Goal: Transaction & Acquisition: Book appointment/travel/reservation

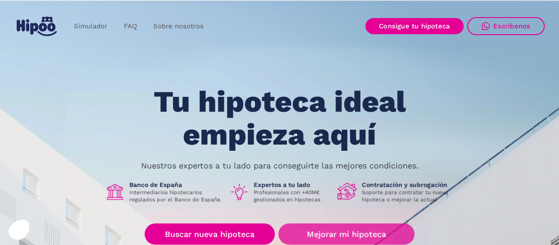
click at [351, 239] on link "Mejorar mi hipoteca" at bounding box center [346, 233] width 136 height 21
